Goal: Task Accomplishment & Management: Complete application form

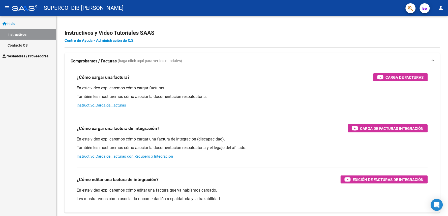
click at [19, 57] on span "Prestadores / Proveedores" at bounding box center [26, 56] width 46 height 6
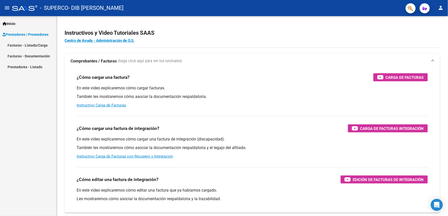
click at [18, 45] on link "Facturas - Listado/Carga" at bounding box center [28, 45] width 56 height 11
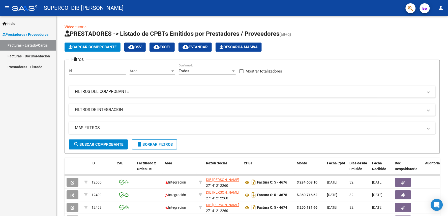
click at [86, 47] on span "Cargar Comprobante" at bounding box center [93, 47] width 48 height 5
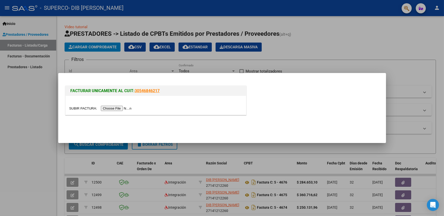
click at [118, 108] on input "file" at bounding box center [101, 108] width 64 height 5
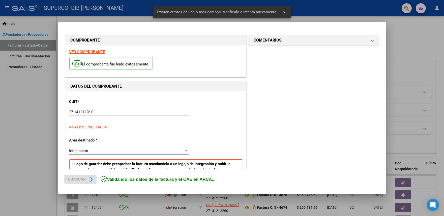
scroll to position [96, 0]
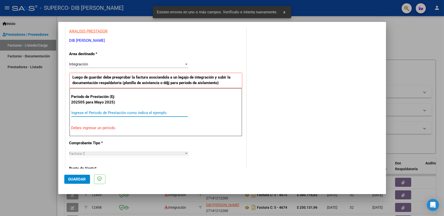
click at [81, 111] on input "Ingrese el Período de Prestación como indica el ejemplo" at bounding box center [129, 113] width 116 height 5
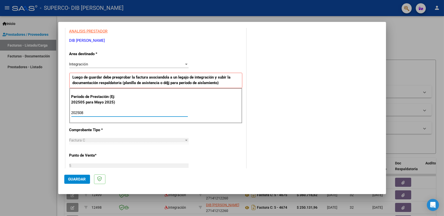
type input "202508"
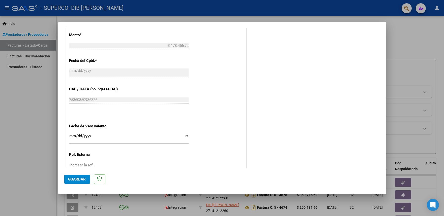
scroll to position [269, 0]
click at [185, 133] on input "Ingresar la fecha" at bounding box center [128, 136] width 119 height 8
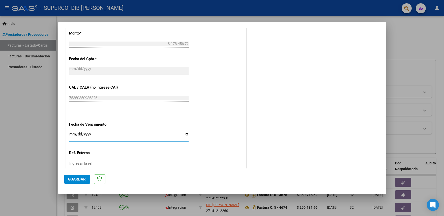
type input "[DATE]"
click at [79, 178] on span "Guardar" at bounding box center [77, 179] width 18 height 5
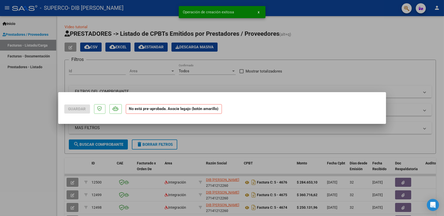
scroll to position [0, 0]
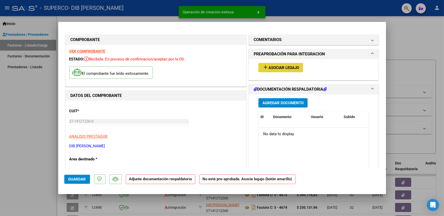
click at [278, 68] on span "Asociar Legajo" at bounding box center [283, 68] width 30 height 5
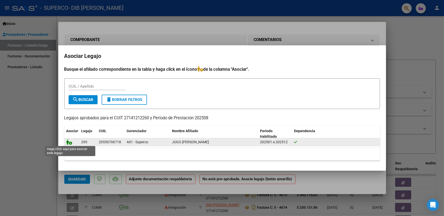
click at [67, 142] on icon at bounding box center [69, 142] width 6 height 6
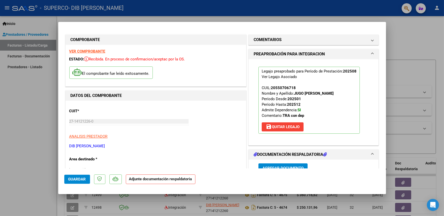
scroll to position [69, 0]
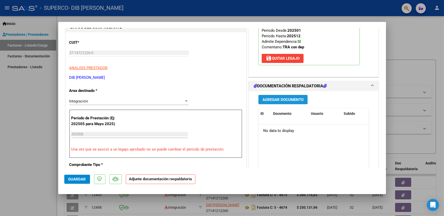
click at [269, 100] on span "Agregar Documento" at bounding box center [282, 100] width 41 height 5
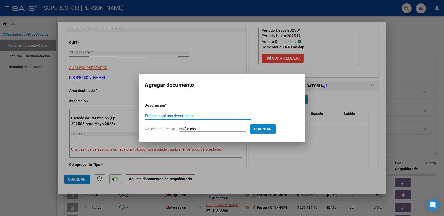
click at [153, 114] on input "Escriba aquí una descripcion" at bounding box center [198, 116] width 106 height 5
type input "planilla musico"
click at [186, 127] on input "Seleccionar Archivo" at bounding box center [212, 129] width 67 height 5
type input "C:\fakepath\planilla musico [DATE].pdf"
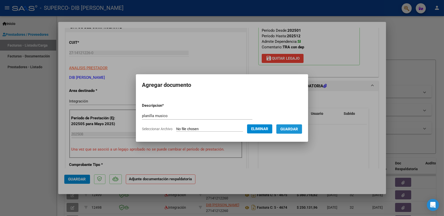
click at [291, 129] on span "Guardar" at bounding box center [289, 129] width 18 height 5
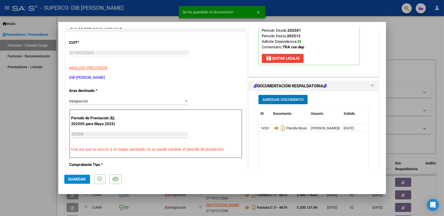
click at [273, 101] on span "Agregar Documento" at bounding box center [282, 100] width 41 height 5
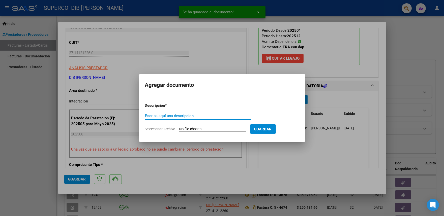
click at [149, 116] on input "Escriba aquí una descripcion" at bounding box center [198, 116] width 106 height 5
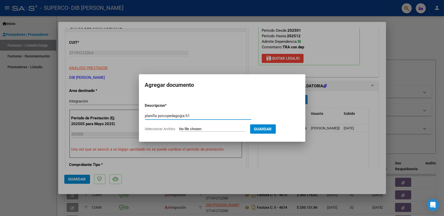
drag, startPoint x: 199, startPoint y: 117, endPoint x: 141, endPoint y: 117, distance: 57.4
click at [141, 117] on mat-dialog-content "Descripcion * planilla psicopedagogia h1 Escriba aquí una descripcion Seleccion…" at bounding box center [222, 115] width 166 height 41
type input "planilla psicopedagogia h1"
click at [205, 130] on input "Seleccionar Archivo" at bounding box center [212, 129] width 67 height 5
type input "C:\fakepath\planilla psicopedagogia [PERSON_NAME].pdf"
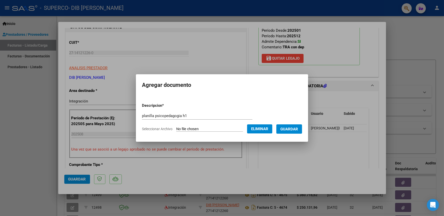
click at [295, 130] on span "Guardar" at bounding box center [289, 129] width 18 height 5
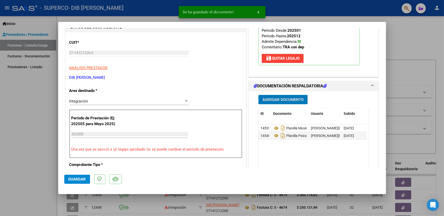
click at [273, 102] on span "Agregar Documento" at bounding box center [282, 100] width 41 height 5
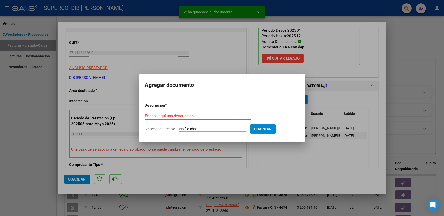
click at [154, 113] on div "Escriba aquí una descripcion" at bounding box center [198, 116] width 106 height 8
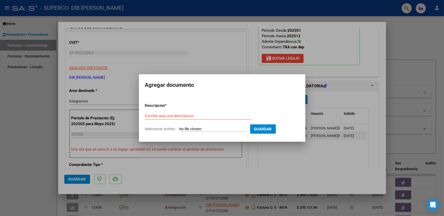
drag, startPoint x: 154, startPoint y: 113, endPoint x: 156, endPoint y: 118, distance: 5.4
click at [156, 118] on div "Escriba aquí una descripcion" at bounding box center [198, 116] width 106 height 8
click at [154, 116] on input "Escriba aquí una descripcion" at bounding box center [198, 116] width 106 height 5
paste input "planilla psicopedagogia h1"
click at [189, 114] on input "planilla psicopedagogia h1" at bounding box center [198, 116] width 106 height 5
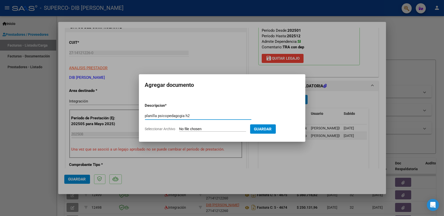
type input "planilla psicopedagogia h2"
click at [204, 130] on input "Seleccionar Archivo" at bounding box center [212, 129] width 67 height 5
type input "C:\fakepath\planilla psicopedagogia [PERSON_NAME] h2.pdf"
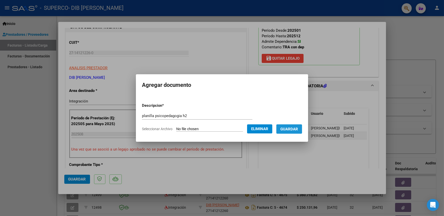
click at [294, 131] on span "Guardar" at bounding box center [289, 129] width 18 height 5
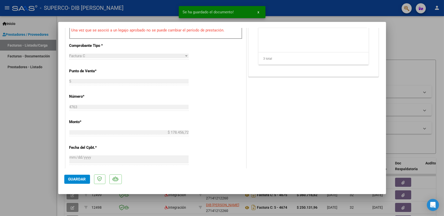
scroll to position [188, 0]
click at [79, 179] on span "Guardar" at bounding box center [77, 179] width 18 height 5
click at [32, 91] on div at bounding box center [222, 108] width 444 height 216
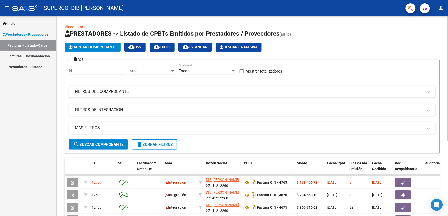
click at [79, 45] on span "Cargar Comprobante" at bounding box center [93, 47] width 48 height 5
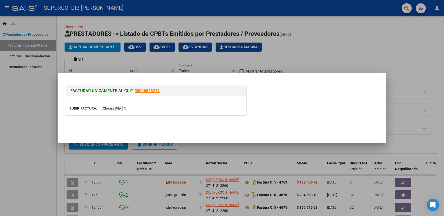
click at [118, 110] on input "file" at bounding box center [101, 108] width 64 height 5
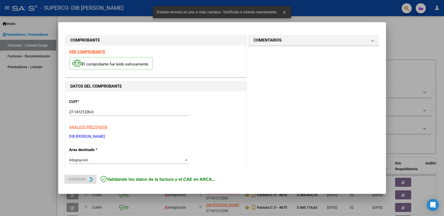
scroll to position [96, 0]
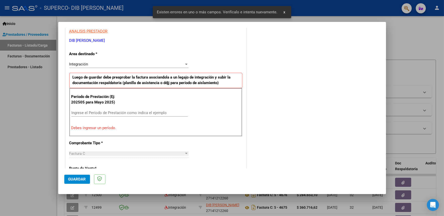
click at [82, 113] on input "Ingrese el Período de Prestación como indica el ejemplo" at bounding box center [129, 113] width 116 height 5
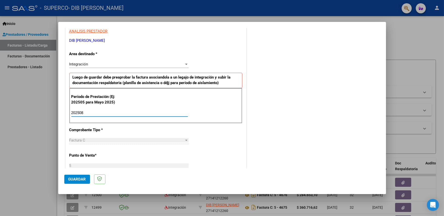
type input "202508"
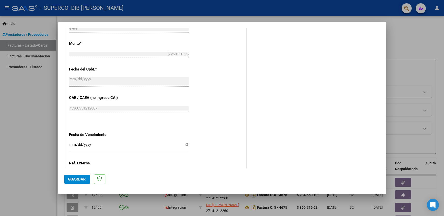
scroll to position [260, 0]
click at [185, 144] on input "Ingresar la fecha" at bounding box center [128, 146] width 119 height 8
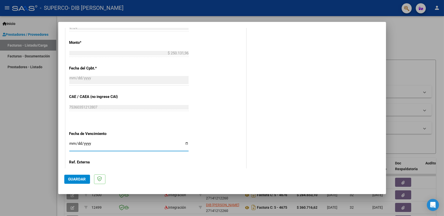
type input "[DATE]"
click at [79, 179] on span "Guardar" at bounding box center [77, 179] width 18 height 5
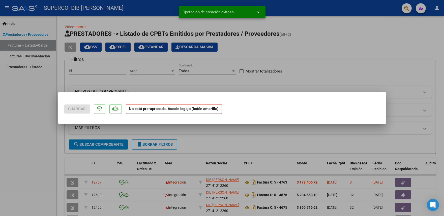
scroll to position [0, 0]
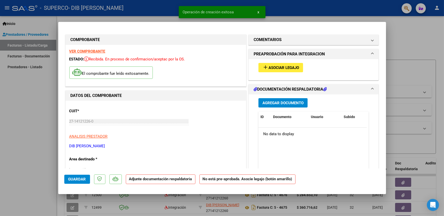
click at [268, 69] on span "Asociar Legajo" at bounding box center [283, 68] width 30 height 5
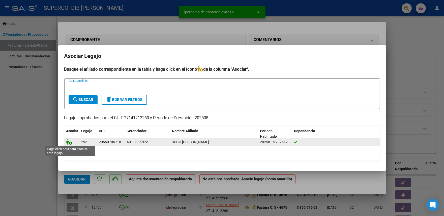
click at [67, 142] on icon at bounding box center [69, 142] width 6 height 6
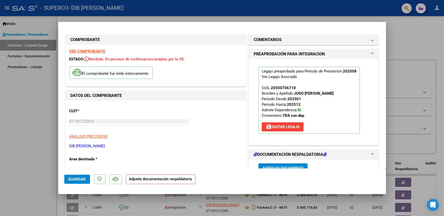
scroll to position [84, 0]
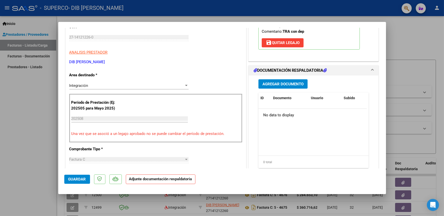
click at [269, 87] on button "Agregar Documento" at bounding box center [282, 83] width 49 height 9
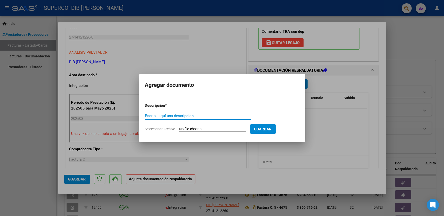
click at [158, 116] on input "Escriba aquí una descripcion" at bounding box center [198, 116] width 106 height 5
type input "TO h1"
click at [202, 131] on input "Seleccionar Archivo" at bounding box center [212, 129] width 67 height 5
type input "C:\fakepath\planilla TO [PERSON_NAME].pdf"
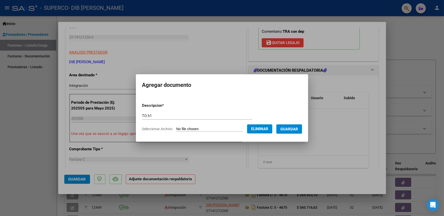
click at [293, 127] on span "Guardar" at bounding box center [289, 129] width 18 height 5
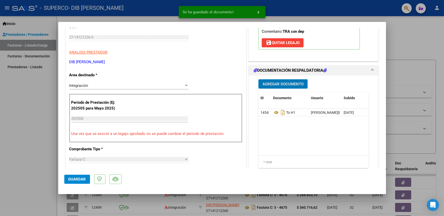
click at [277, 83] on span "Agregar Documento" at bounding box center [282, 84] width 41 height 5
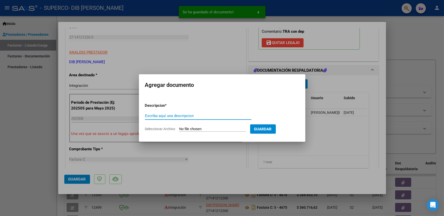
click at [155, 117] on input "Escriba aquí una descripcion" at bounding box center [198, 116] width 106 height 5
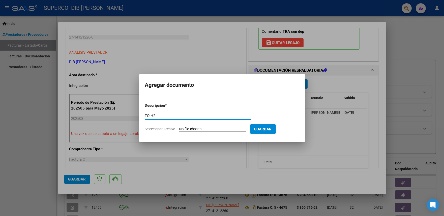
type input "TO H2"
click at [188, 129] on input "Seleccionar Archivo" at bounding box center [212, 129] width 67 height 5
type input "C:\fakepath\planilla [PERSON_NAME] TO H2 [DATE] · 02·55·16.pdf"
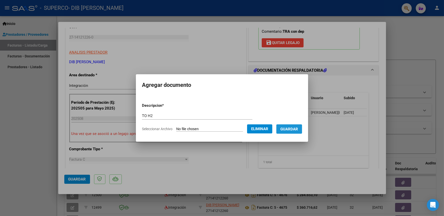
click at [291, 131] on span "Guardar" at bounding box center [289, 129] width 18 height 5
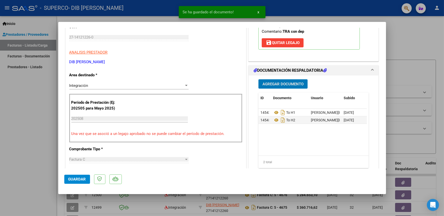
click at [271, 86] on span "Agregar Documento" at bounding box center [282, 84] width 41 height 5
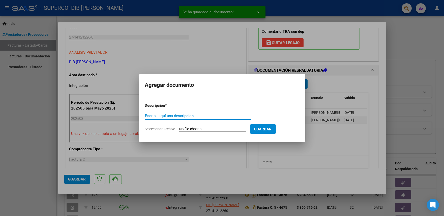
click at [166, 116] on input "Escriba aquí una descripcion" at bounding box center [198, 116] width 106 height 5
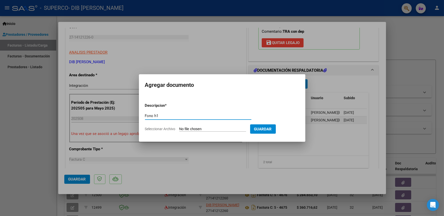
type input "Fono h1"
click at [196, 130] on input "Seleccionar Archivo" at bounding box center [212, 129] width 67 height 5
type input "C:\fakepath\planilla fono [PERSON_NAME].pdf"
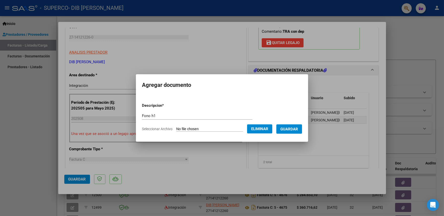
click at [292, 131] on span "Guardar" at bounding box center [289, 129] width 18 height 5
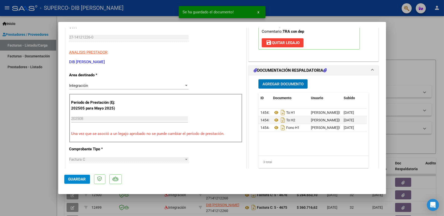
click at [284, 84] on span "Agregar Documento" at bounding box center [282, 84] width 41 height 5
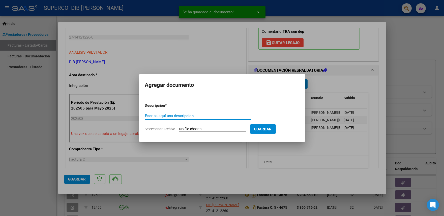
click at [154, 117] on input "Escriba aquí una descripcion" at bounding box center [198, 116] width 106 height 5
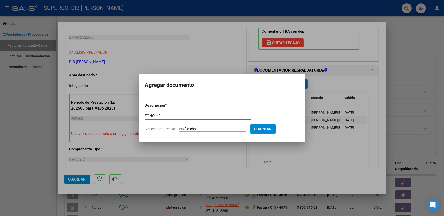
type input "FONO H2"
click at [207, 129] on input "Seleccionar Archivo" at bounding box center [212, 129] width 67 height 5
type input "C:\fakepath\planilla fono [PERSON_NAME] h2.pdf"
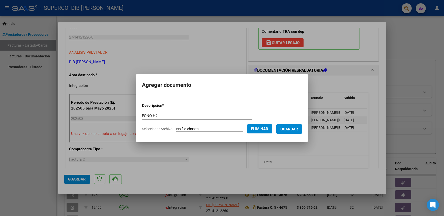
click at [290, 130] on span "Guardar" at bounding box center [289, 129] width 18 height 5
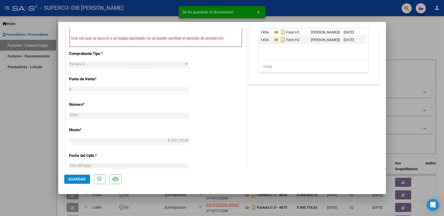
scroll to position [114, 0]
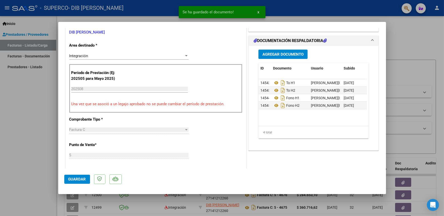
click at [77, 180] on span "Guardar" at bounding box center [77, 179] width 18 height 5
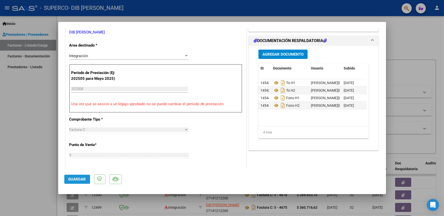
click at [76, 179] on span "Guardar" at bounding box center [77, 179] width 18 height 5
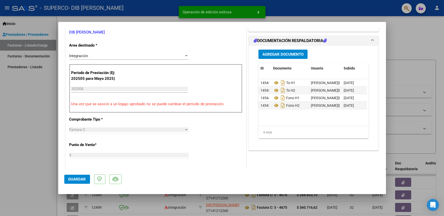
click at [30, 139] on div at bounding box center [222, 108] width 444 height 216
type input "$ 0,00"
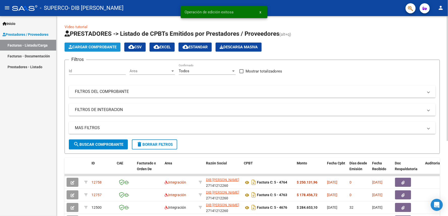
click at [90, 47] on span "Cargar Comprobante" at bounding box center [93, 47] width 48 height 5
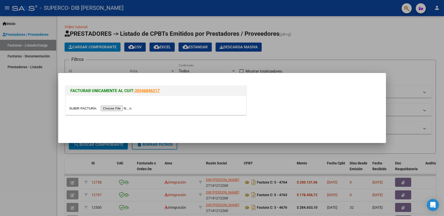
click at [114, 108] on input "file" at bounding box center [101, 108] width 64 height 5
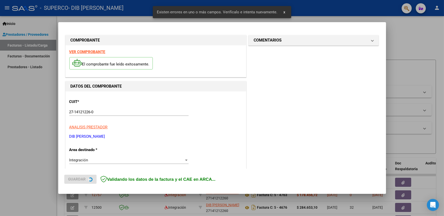
scroll to position [96, 0]
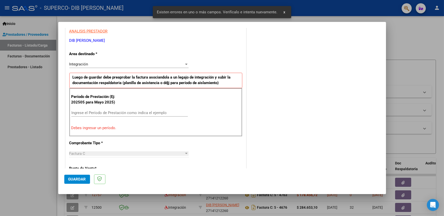
click at [79, 113] on input "Ingrese el Período de Prestación como indica el ejemplo" at bounding box center [129, 113] width 116 height 5
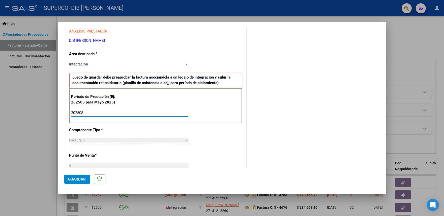
type input "202508"
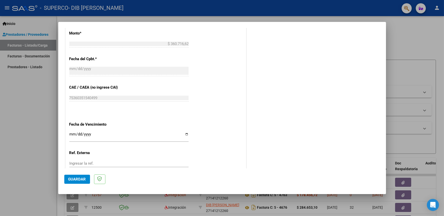
scroll to position [270, 0]
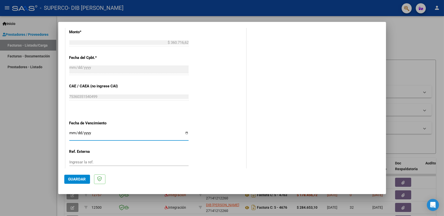
click at [184, 133] on input "Ingresar la fecha" at bounding box center [128, 135] width 119 height 8
type input "[DATE]"
click at [74, 178] on span "Guardar" at bounding box center [77, 179] width 18 height 5
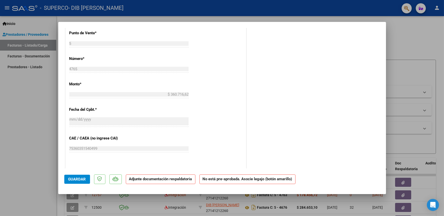
scroll to position [0, 0]
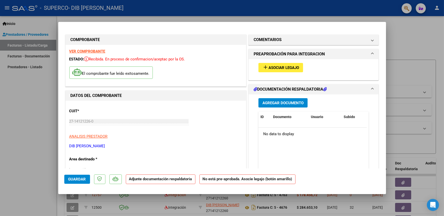
click at [284, 68] on span "Asociar Legajo" at bounding box center [283, 68] width 30 height 5
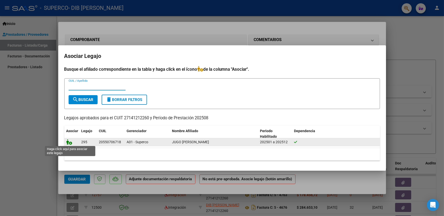
click at [69, 142] on icon at bounding box center [69, 142] width 6 height 6
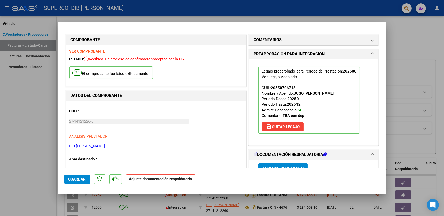
scroll to position [116, 0]
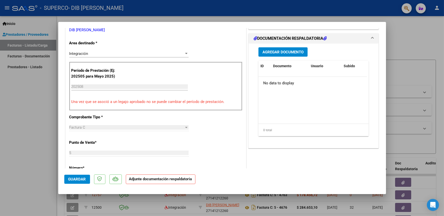
click at [273, 52] on span "Agregar Documento" at bounding box center [282, 52] width 41 height 5
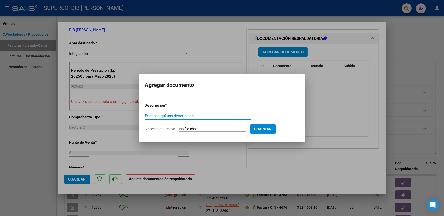
click at [155, 115] on input "Escriba aquí una descripcion" at bounding box center [198, 116] width 106 height 5
type input "psicologia"
click at [202, 130] on input "Seleccionar Archivo" at bounding box center [212, 129] width 67 height 5
type input "C:\fakepath\planilla psicologia [PERSON_NAME].pdf"
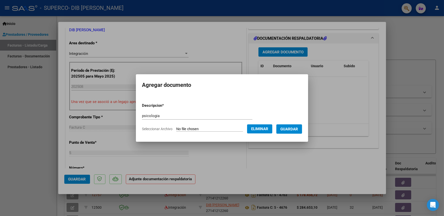
click at [289, 131] on span "Guardar" at bounding box center [289, 129] width 18 height 5
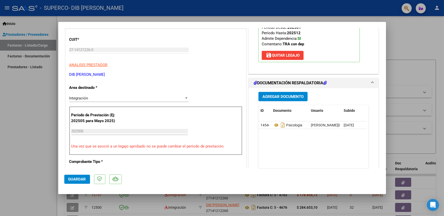
scroll to position [119, 0]
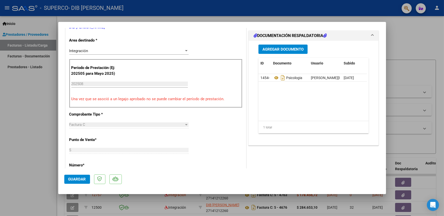
drag, startPoint x: 77, startPoint y: 180, endPoint x: 128, endPoint y: 187, distance: 51.4
click at [77, 180] on span "Guardar" at bounding box center [77, 179] width 18 height 5
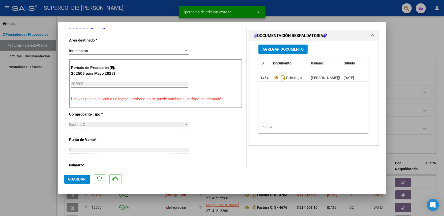
click at [38, 87] on div at bounding box center [222, 108] width 444 height 216
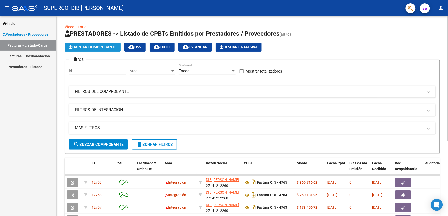
click at [92, 46] on span "Cargar Comprobante" at bounding box center [93, 47] width 48 height 5
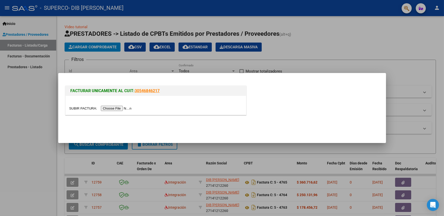
click at [114, 109] on input "file" at bounding box center [101, 108] width 64 height 5
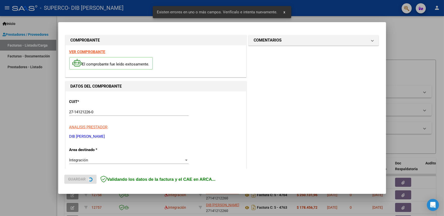
scroll to position [96, 0]
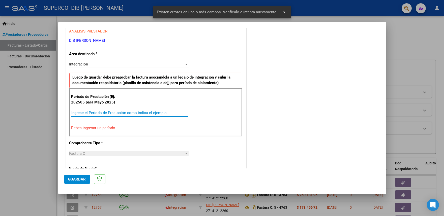
click at [92, 111] on input "Ingrese el Período de Prestación como indica el ejemplo" at bounding box center [129, 113] width 116 height 5
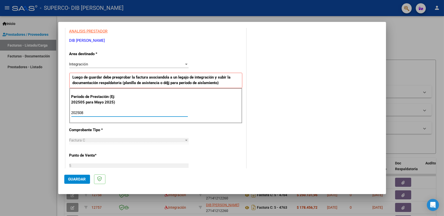
type input "202508"
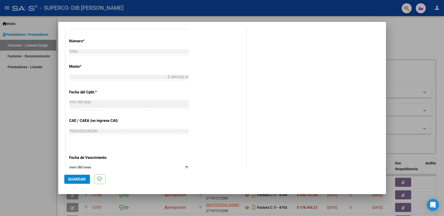
scroll to position [261, 0]
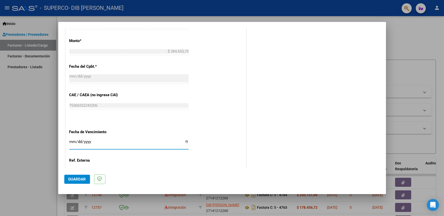
click at [183, 142] on input "Ingresar la fecha" at bounding box center [128, 144] width 119 height 8
type input "[DATE]"
click at [76, 178] on span "Guardar" at bounding box center [77, 179] width 18 height 5
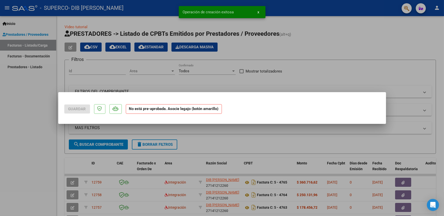
scroll to position [0, 0]
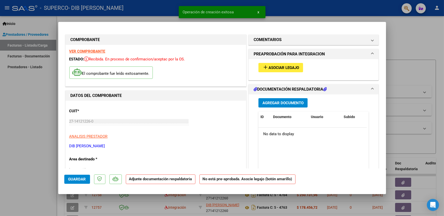
click at [271, 68] on span "Asociar Legajo" at bounding box center [283, 68] width 30 height 5
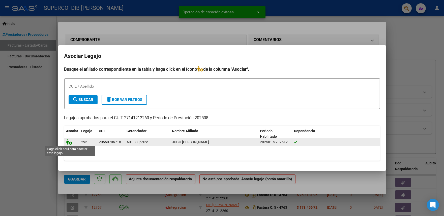
click at [69, 142] on icon at bounding box center [69, 142] width 6 height 6
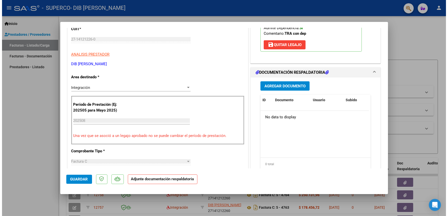
scroll to position [90, 0]
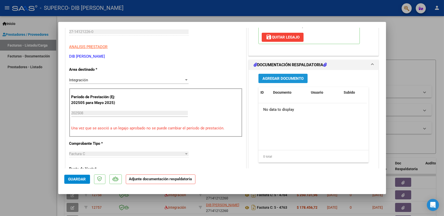
click at [268, 79] on span "Agregar Documento" at bounding box center [282, 78] width 41 height 5
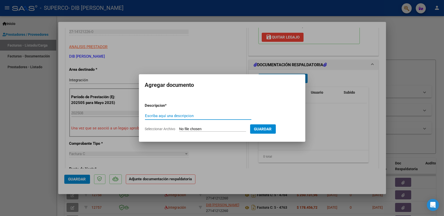
click at [148, 117] on input "Escriba aquí una descripcion" at bounding box center [198, 116] width 106 height 5
type input "[MEDICAL_DATA]"
click at [197, 129] on input "Seleccionar Archivo" at bounding box center [212, 129] width 67 height 5
type input "C:\fakepath\planilla [MEDICAL_DATA] [PERSON_NAME].pdf"
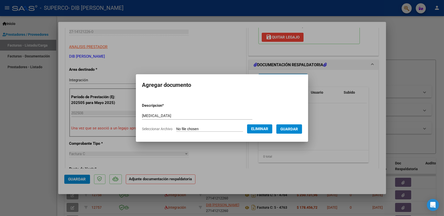
click at [294, 128] on span "Guardar" at bounding box center [289, 129] width 18 height 5
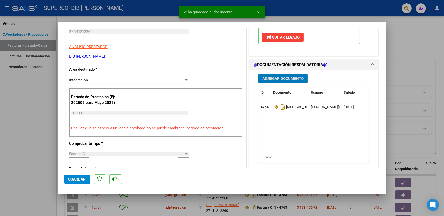
click at [81, 180] on span "Guardar" at bounding box center [77, 179] width 18 height 5
click at [19, 92] on div at bounding box center [222, 108] width 444 height 216
type input "$ 0,00"
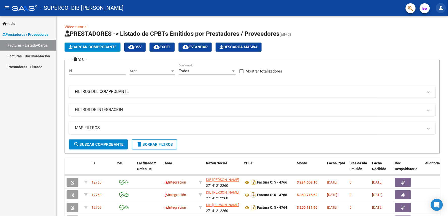
click at [438, 7] on mat-icon "person" at bounding box center [441, 8] width 6 height 6
click at [433, 34] on button "exit_to_app Salir" at bounding box center [430, 33] width 31 height 12
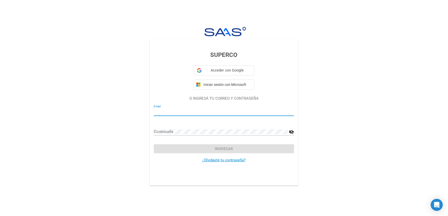
type input "[PERSON_NAME][EMAIL_ADDRESS][DOMAIN_NAME]"
